Goal: Information Seeking & Learning: Learn about a topic

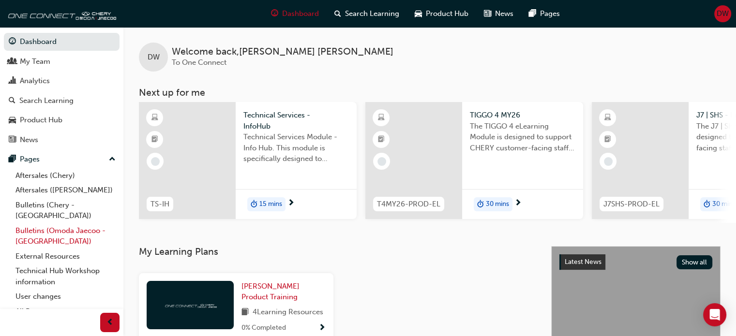
drag, startPoint x: 48, startPoint y: 219, endPoint x: 87, endPoint y: 213, distance: 39.2
click at [48, 224] on link "Bulletins (Omoda Jaecoo - [GEOGRAPHIC_DATA])" at bounding box center [66, 237] width 108 height 26
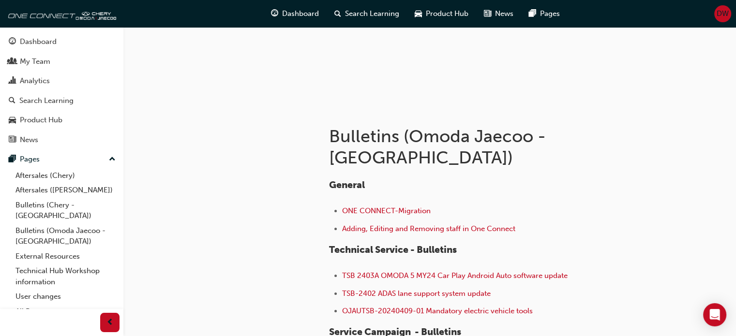
scroll to position [216, 0]
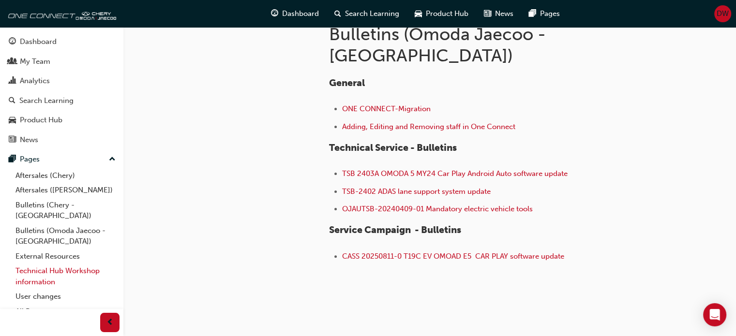
click at [60, 264] on link "Technical Hub Workshop information" at bounding box center [66, 277] width 108 height 26
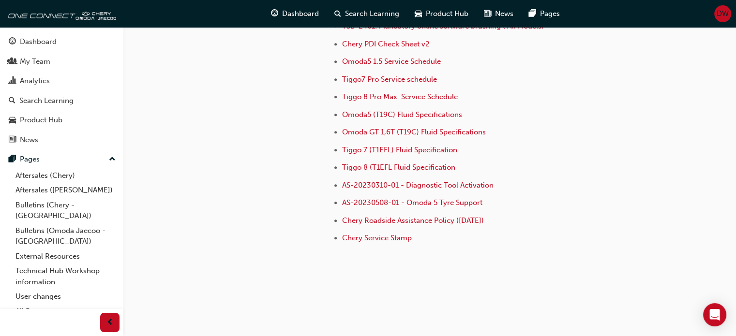
scroll to position [736, 0]
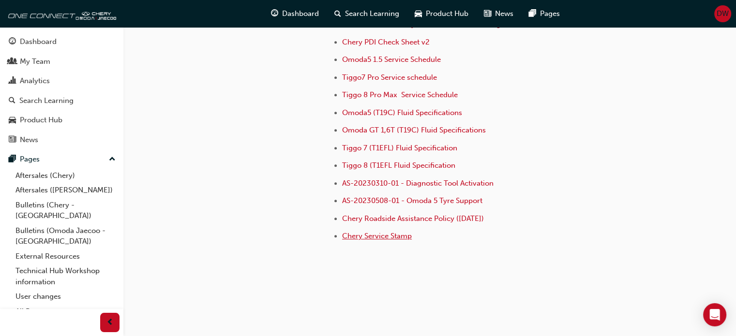
click at [392, 232] on span "Chery Service Stamp" at bounding box center [377, 236] width 70 height 9
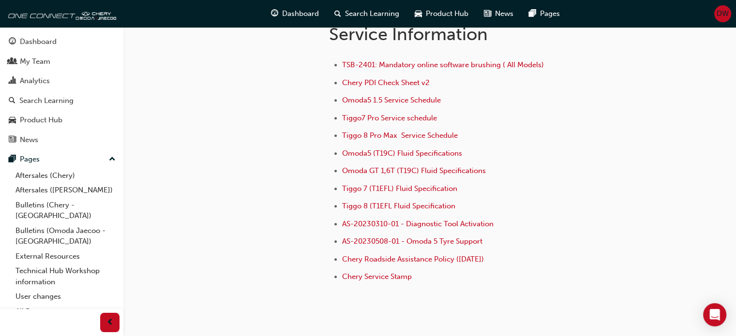
scroll to position [629, 0]
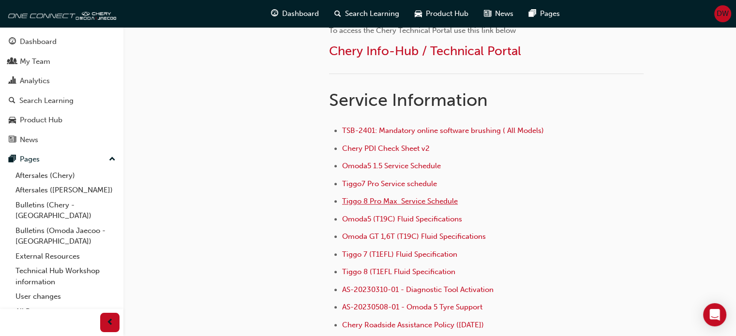
click at [395, 202] on span "Tiggo 8 Pro Max Service Schedule" at bounding box center [400, 201] width 116 height 9
